Goal: Transaction & Acquisition: Register for event/course

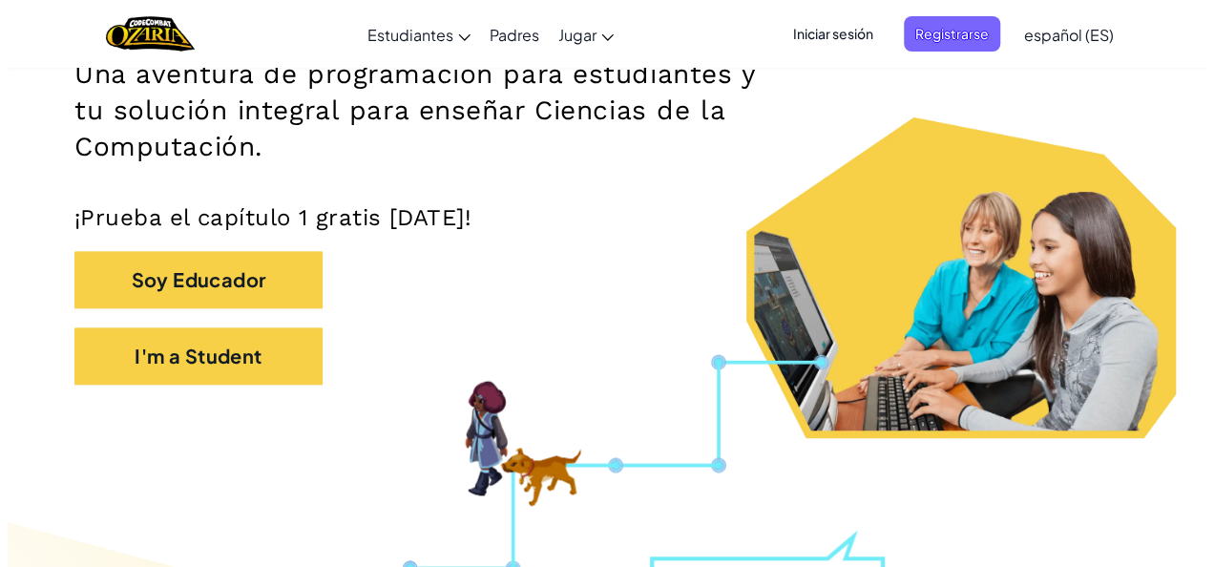
scroll to position [337, 0]
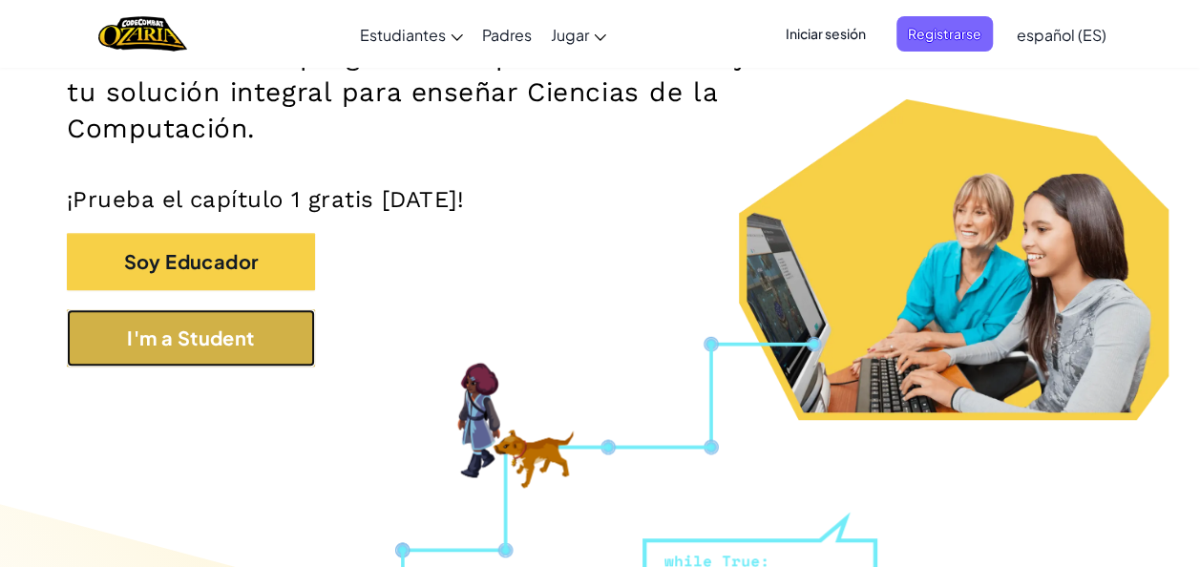
click at [237, 342] on button "I'm a Student" at bounding box center [191, 337] width 248 height 57
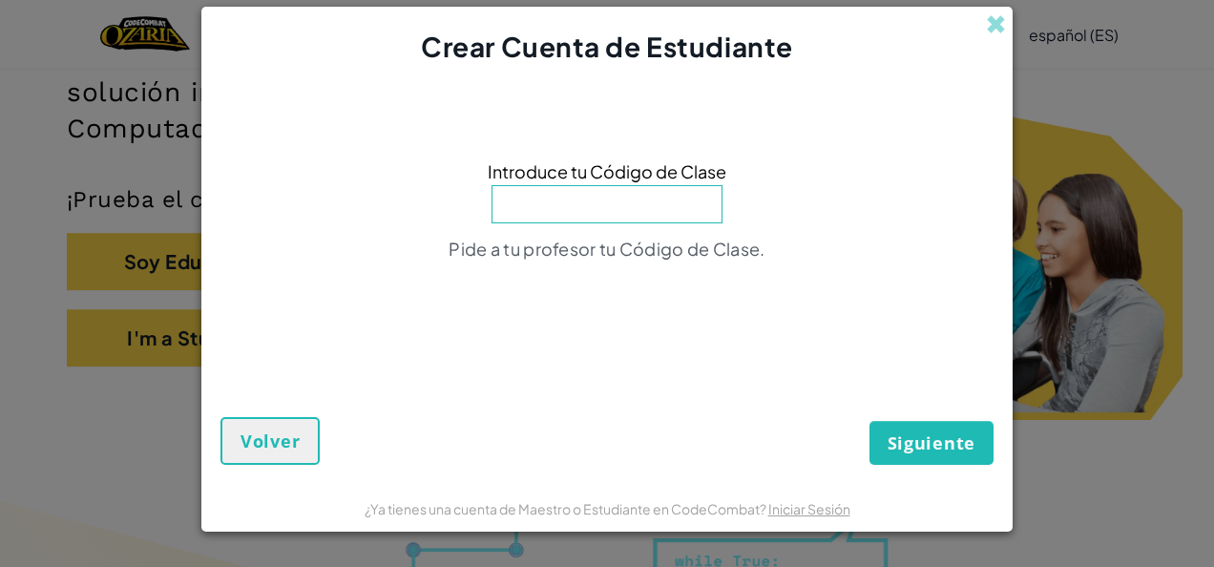
click at [645, 209] on input at bounding box center [606, 204] width 231 height 38
type input "BadFootSharp"
click at [986, 430] on button "Siguiente" at bounding box center [931, 443] width 124 height 44
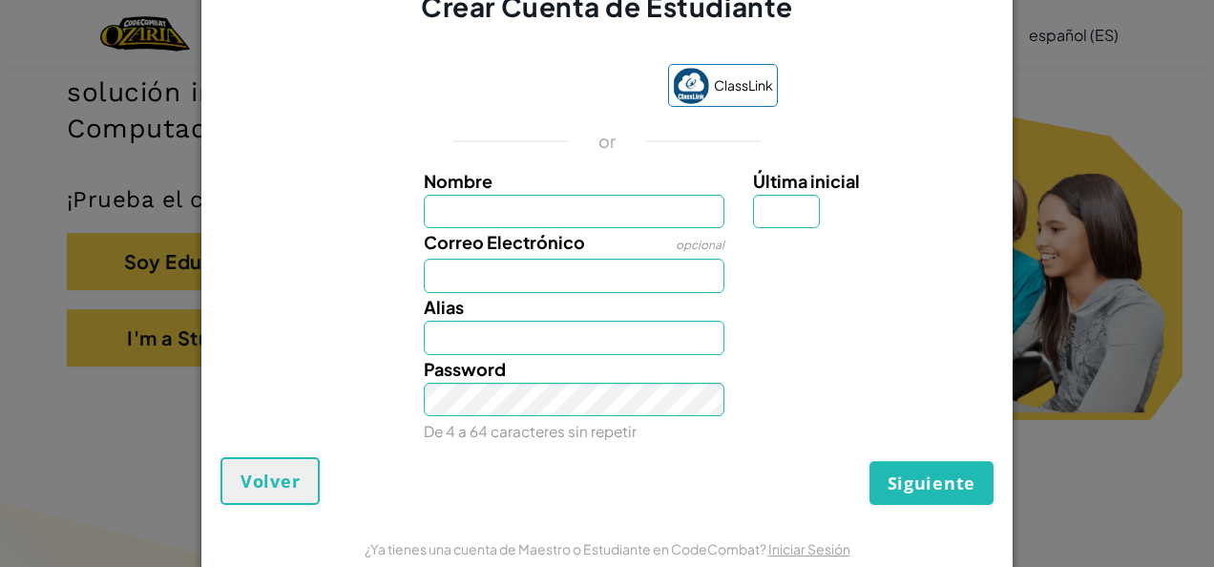
click at [533, 200] on input "Nombre" at bounding box center [575, 212] width 302 height 34
click at [211, 382] on div "Password De 4 a 64 caracteres sin repetir" at bounding box center [607, 400] width 792 height 91
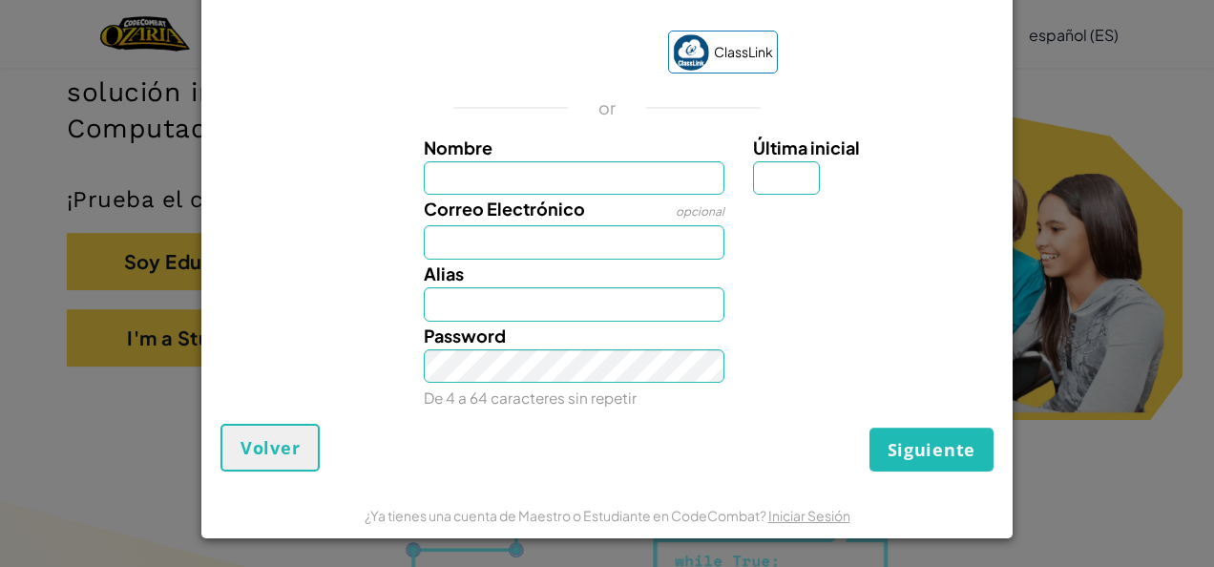
scroll to position [0, 0]
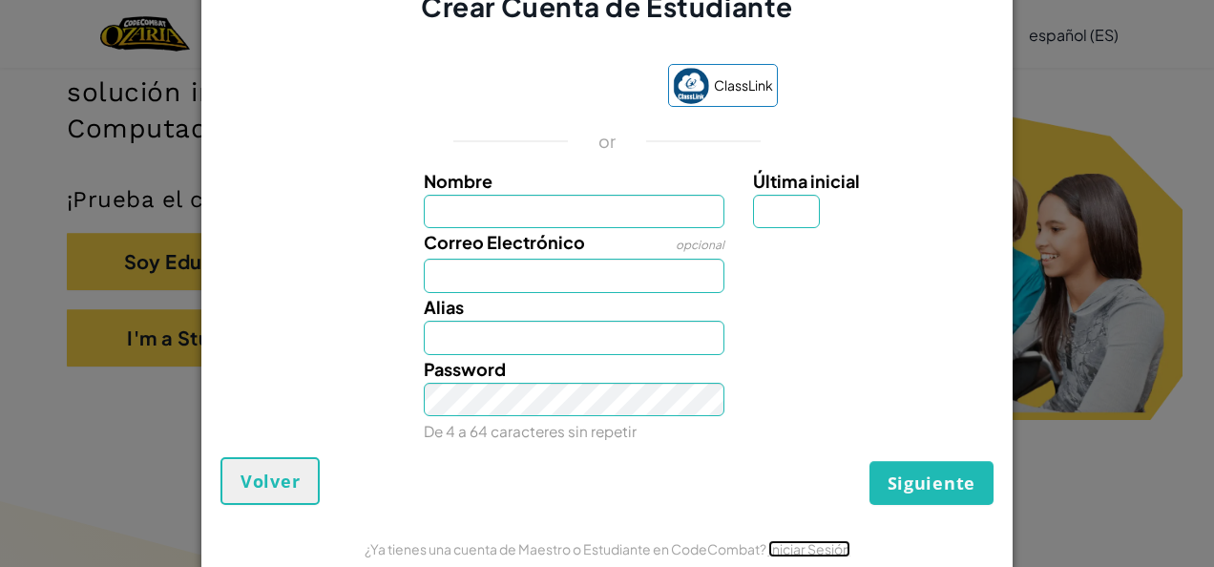
click at [777, 541] on link "Iniciar Sesión" at bounding box center [809, 548] width 82 height 17
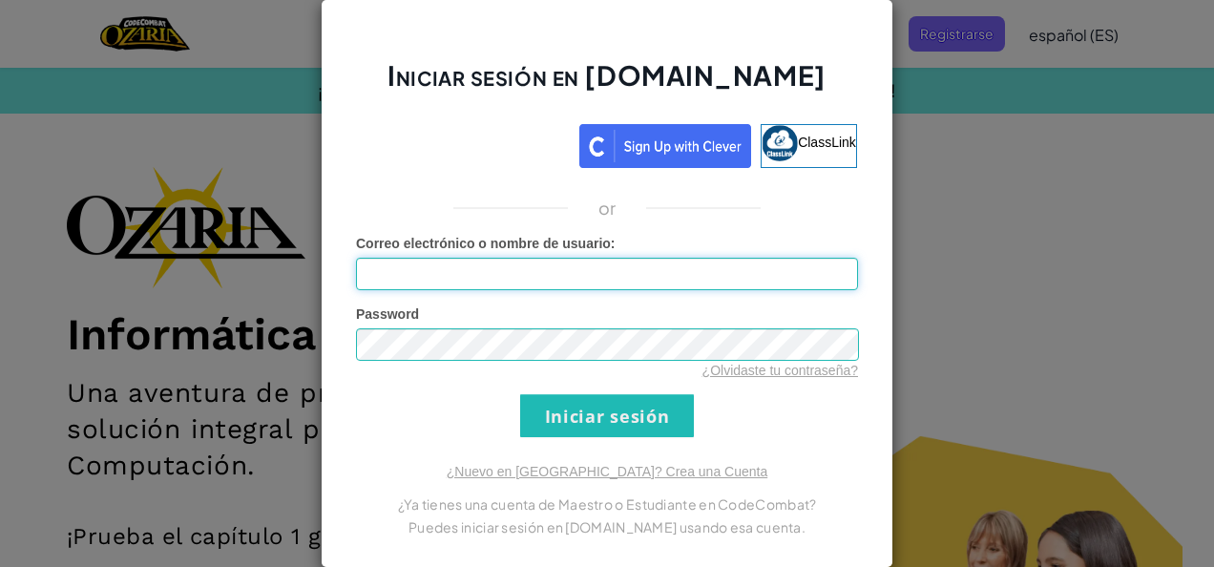
click at [540, 261] on input "Correo electrónico o nombre de usuario :" at bounding box center [607, 274] width 502 height 32
type input "[EMAIL_ADDRESS][DOMAIN_NAME]"
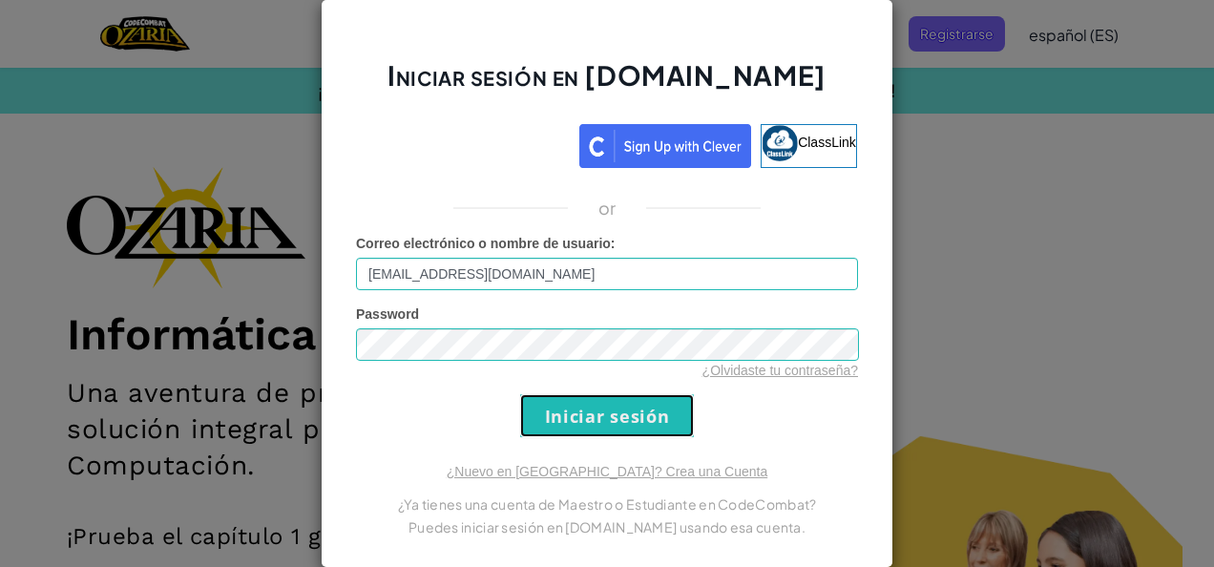
click at [572, 414] on input "Iniciar sesión" at bounding box center [607, 415] width 174 height 43
